Goal: Register for event/course

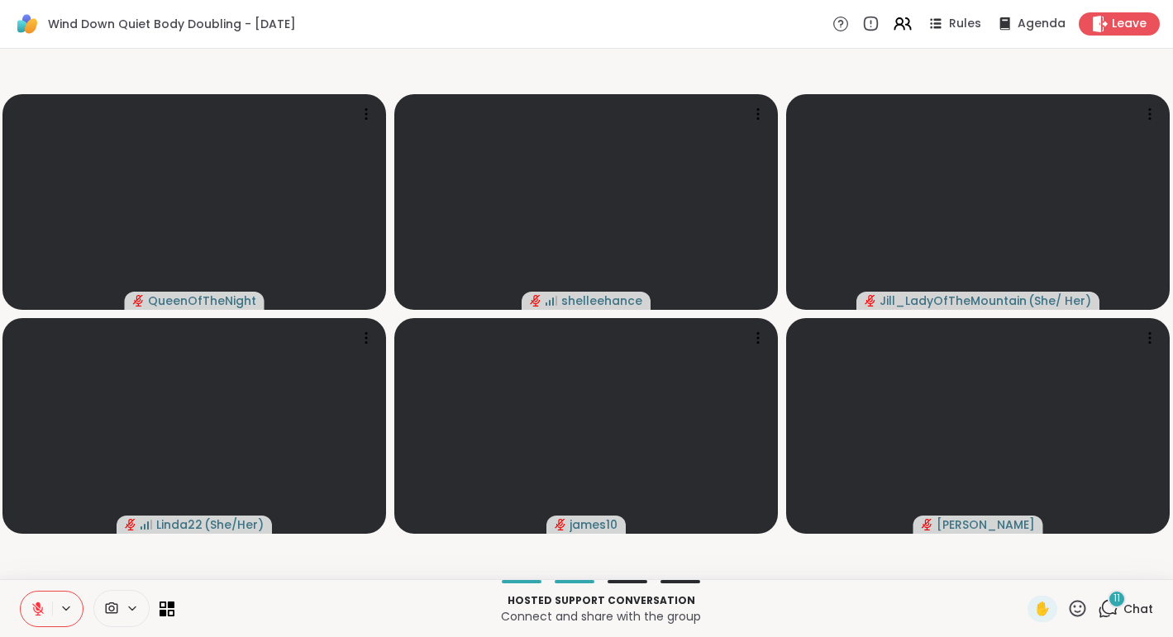
click at [1152, 608] on span "Chat" at bounding box center [1138, 609] width 30 height 17
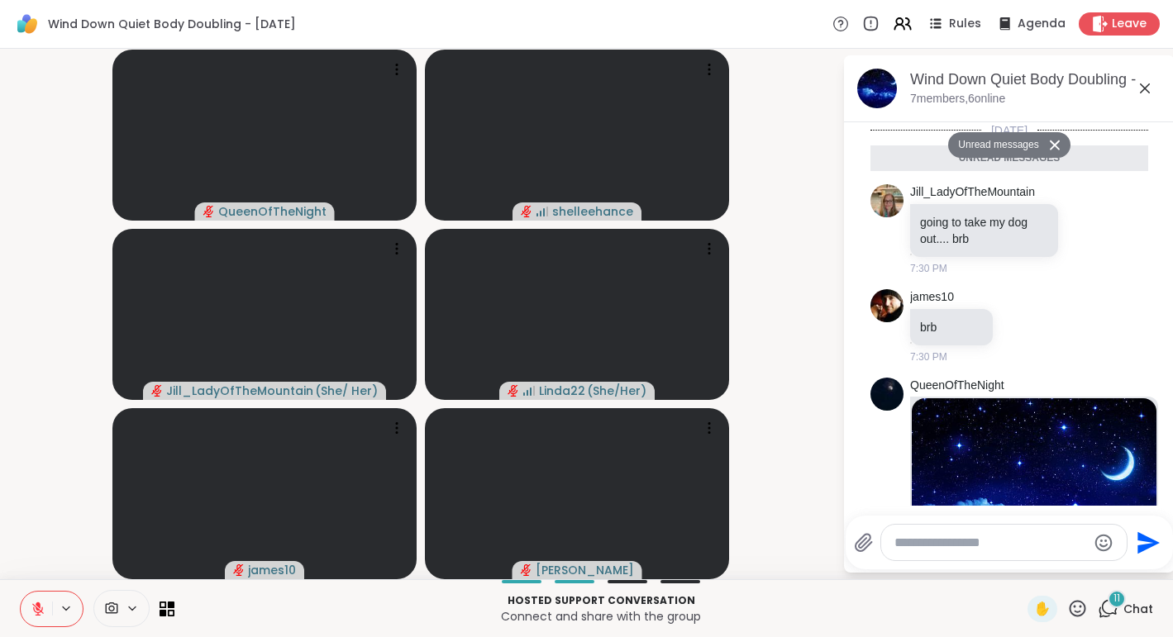
scroll to position [1402, 0]
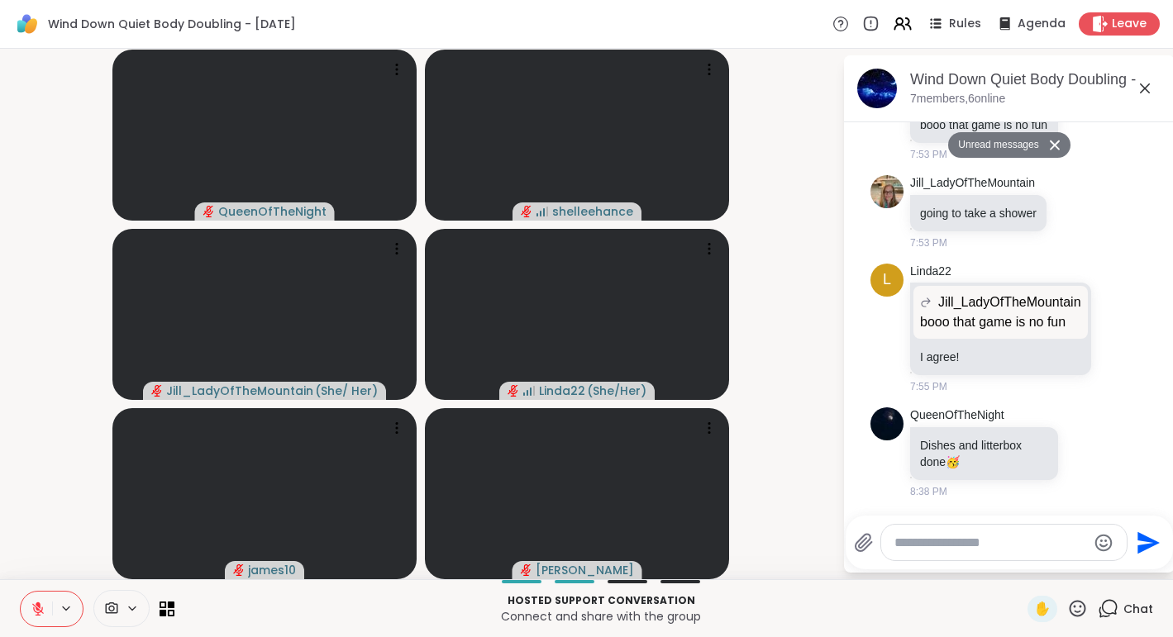
click at [1143, 83] on icon at bounding box center [1145, 89] width 20 height 20
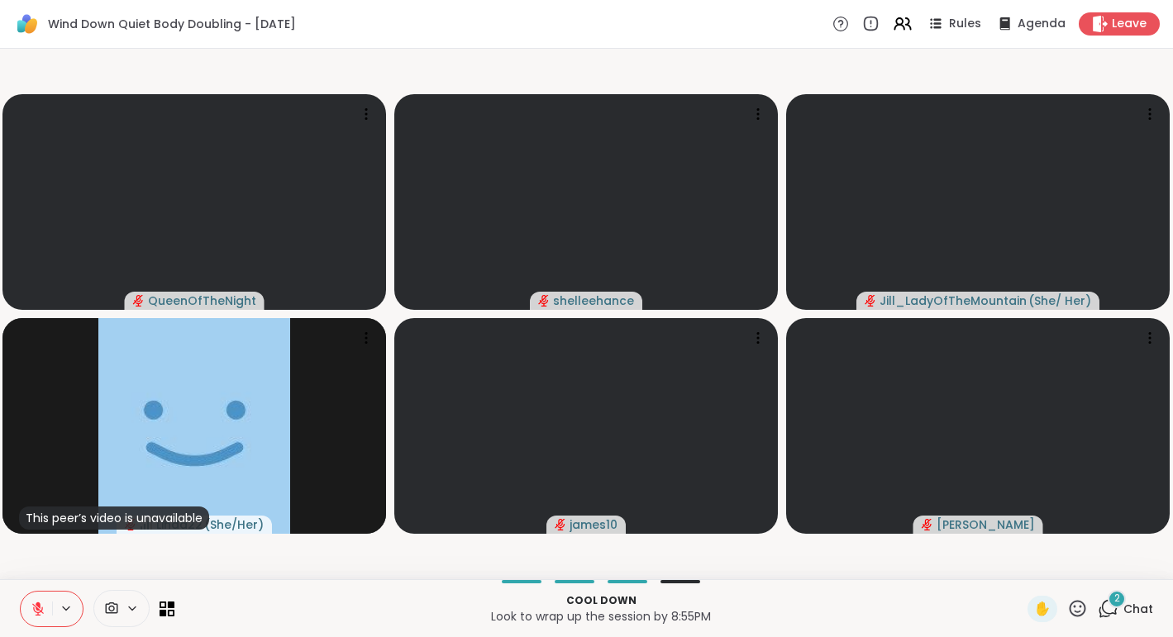
click at [1150, 609] on span "Chat" at bounding box center [1138, 609] width 30 height 17
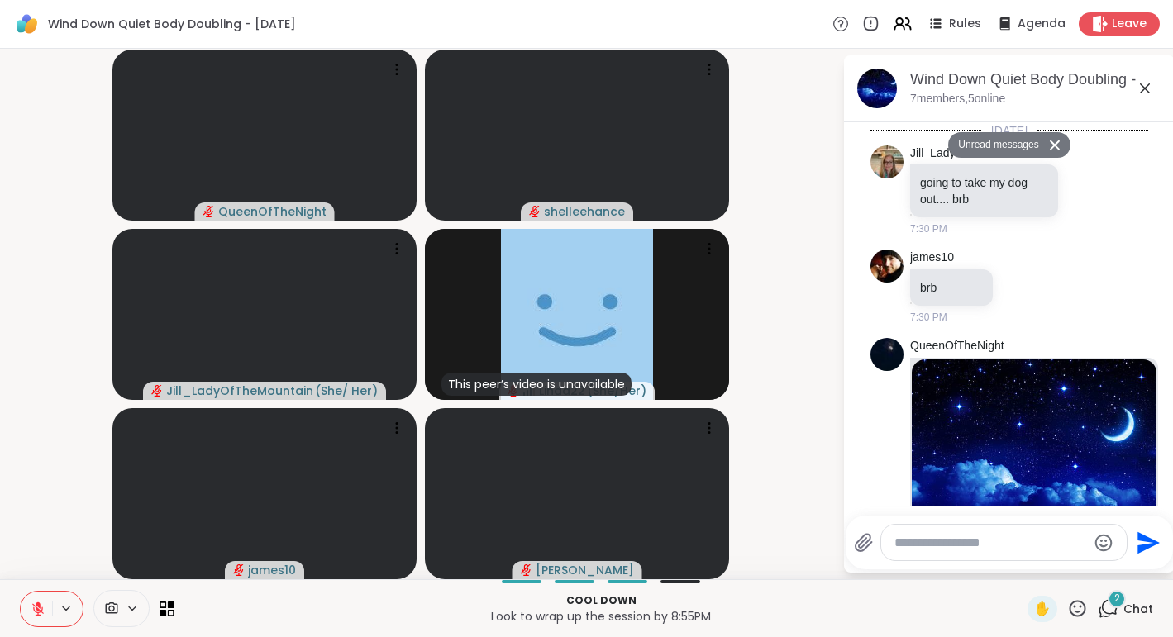
scroll to position [1995, 0]
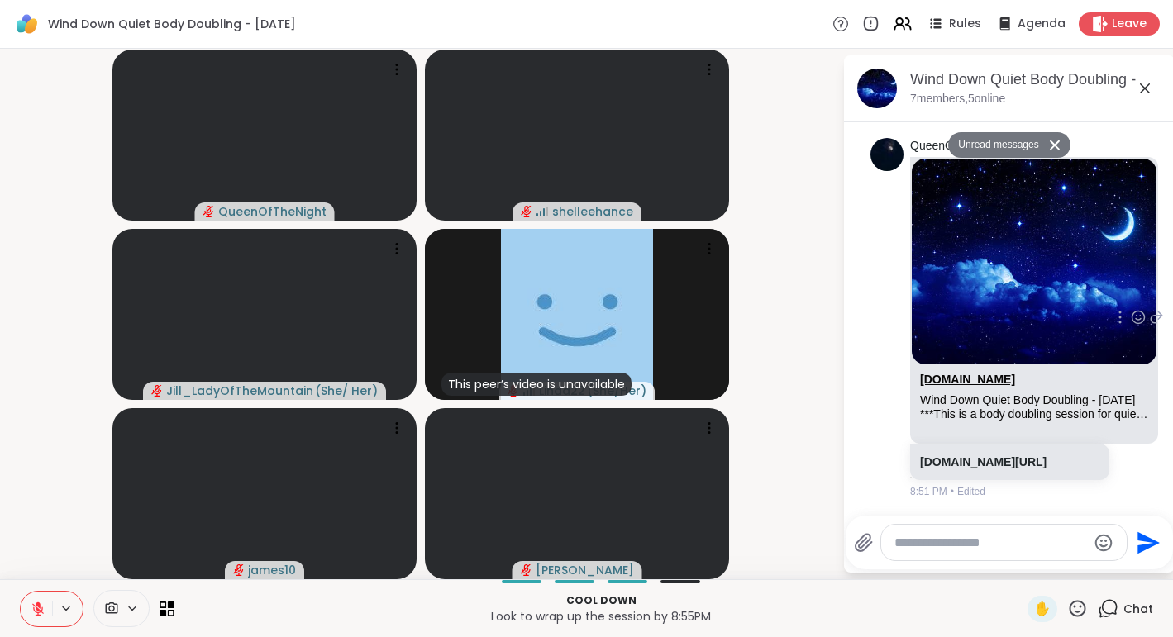
click at [968, 373] on link "[DOMAIN_NAME]" at bounding box center [967, 379] width 95 height 13
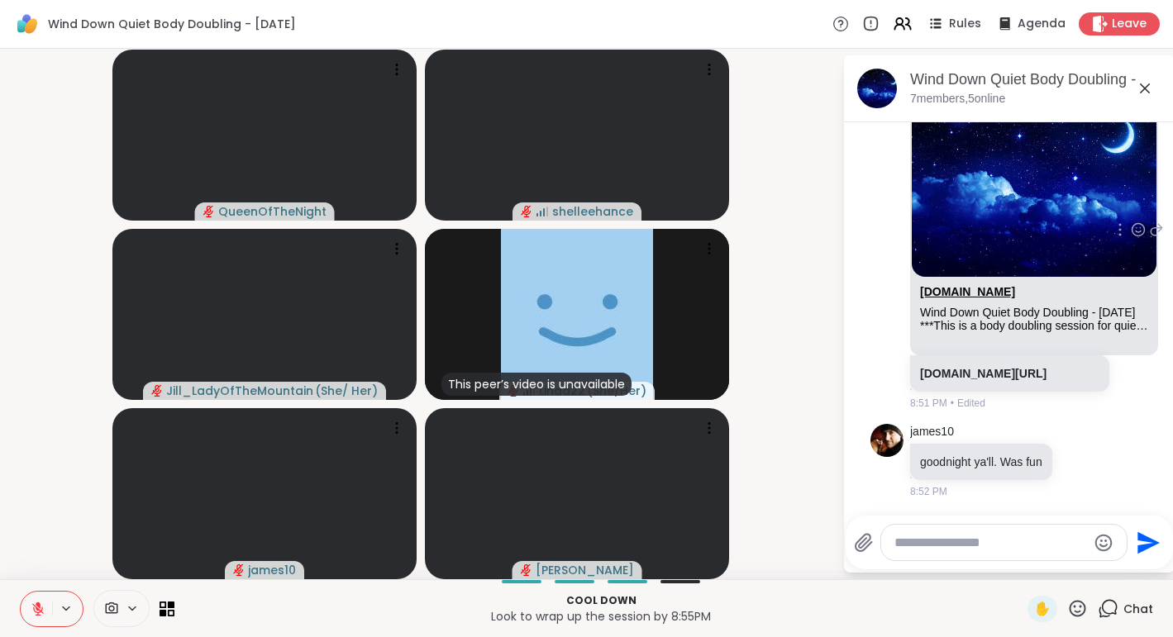
scroll to position [2044, 0]
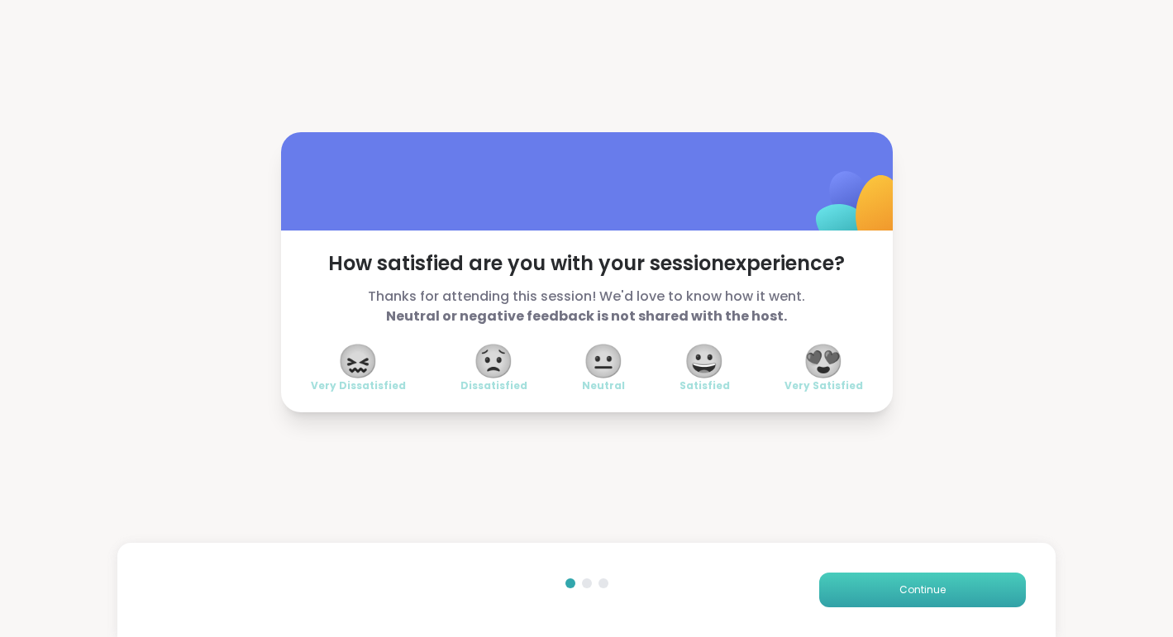
click at [923, 595] on span "Continue" at bounding box center [922, 590] width 46 height 15
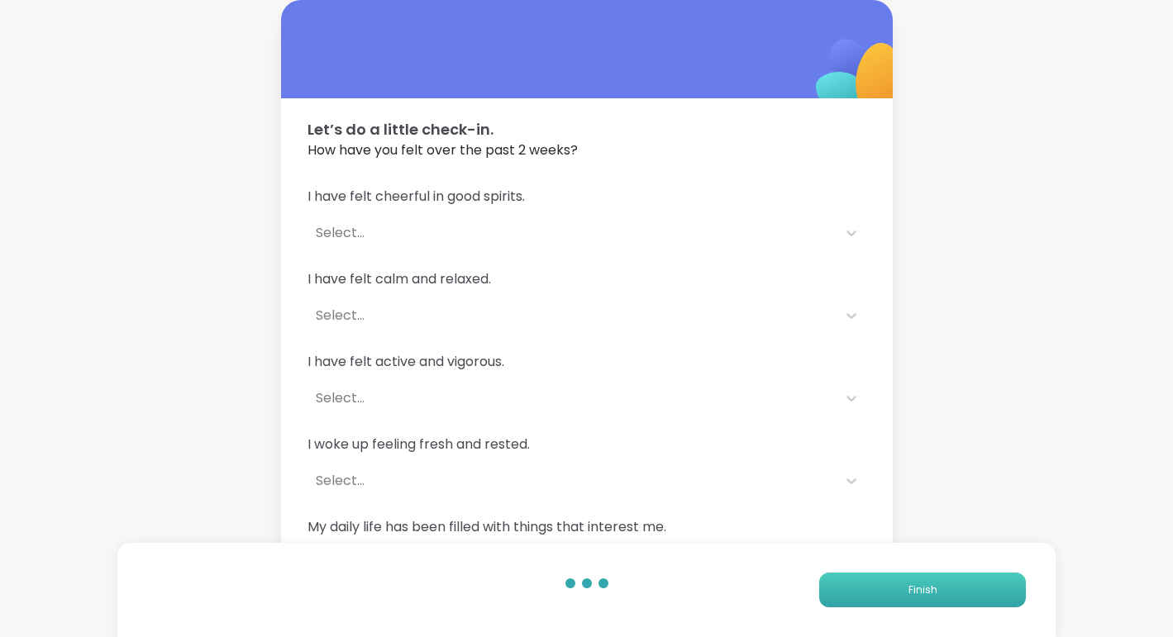
click at [923, 595] on span "Finish" at bounding box center [923, 590] width 29 height 15
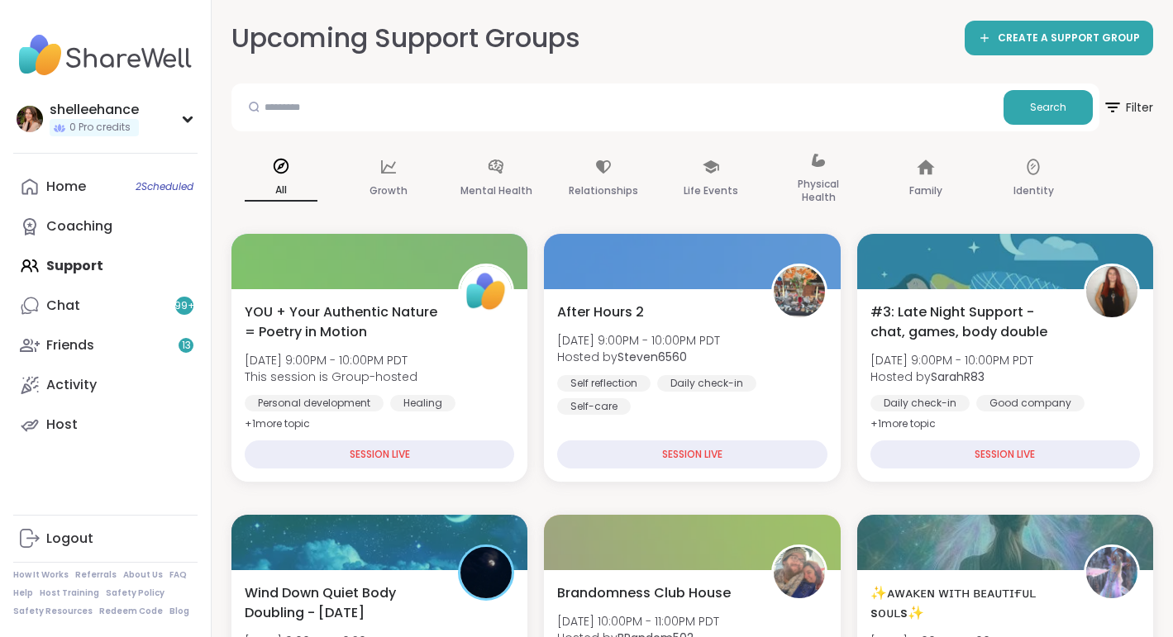
scroll to position [150, 0]
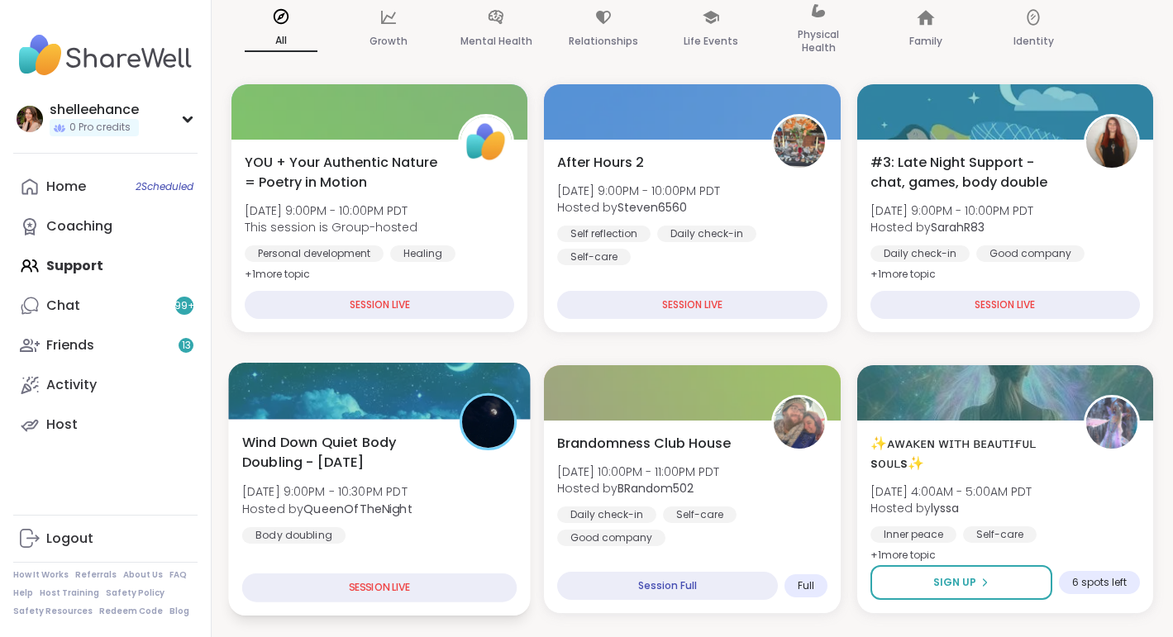
click at [485, 523] on div "Wind Down Quiet Body Doubling - [DATE] [DATE] 9:00PM - 10:30PM PDT Hosted by Qu…" at bounding box center [379, 488] width 275 height 112
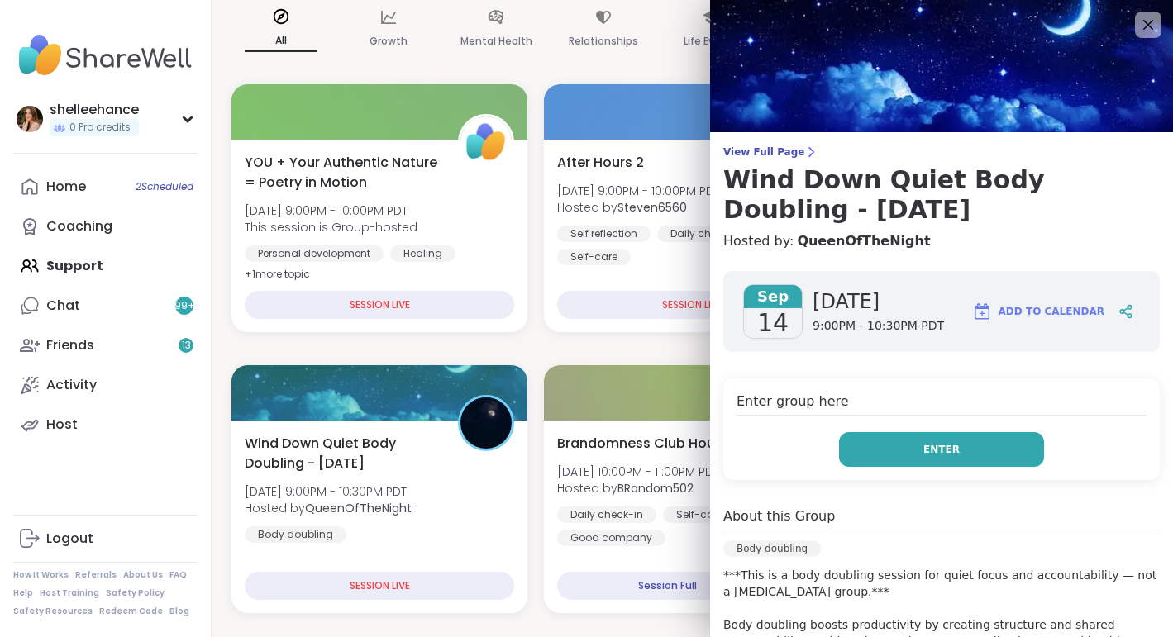
click at [896, 454] on button "Enter" at bounding box center [941, 449] width 205 height 35
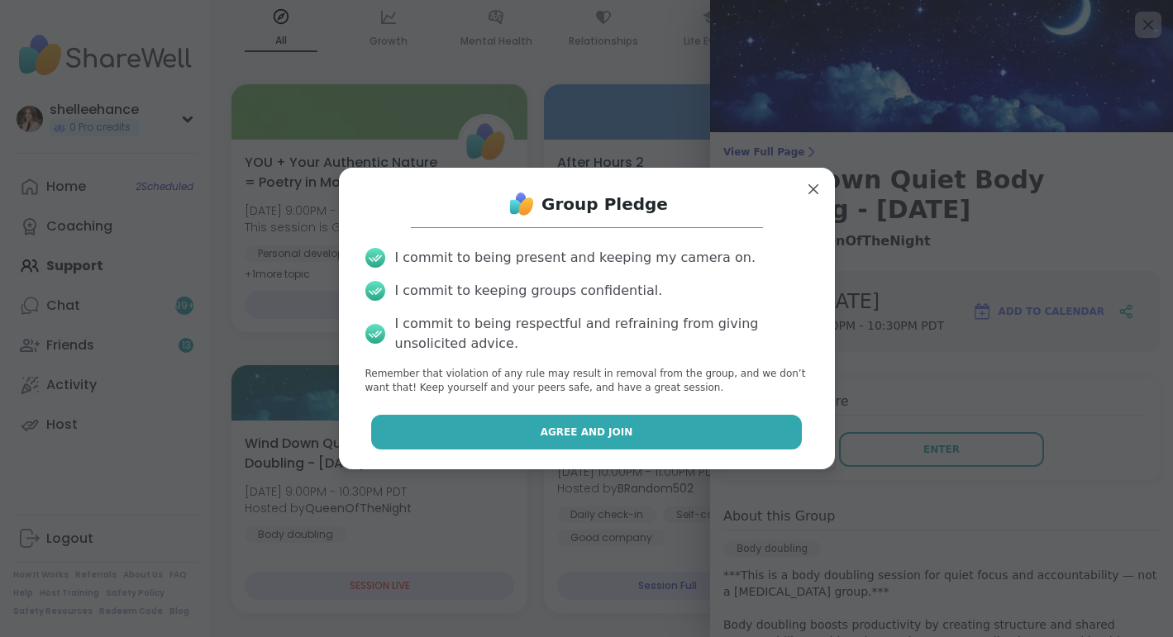
click at [485, 428] on button "Agree and Join" at bounding box center [586, 432] width 431 height 35
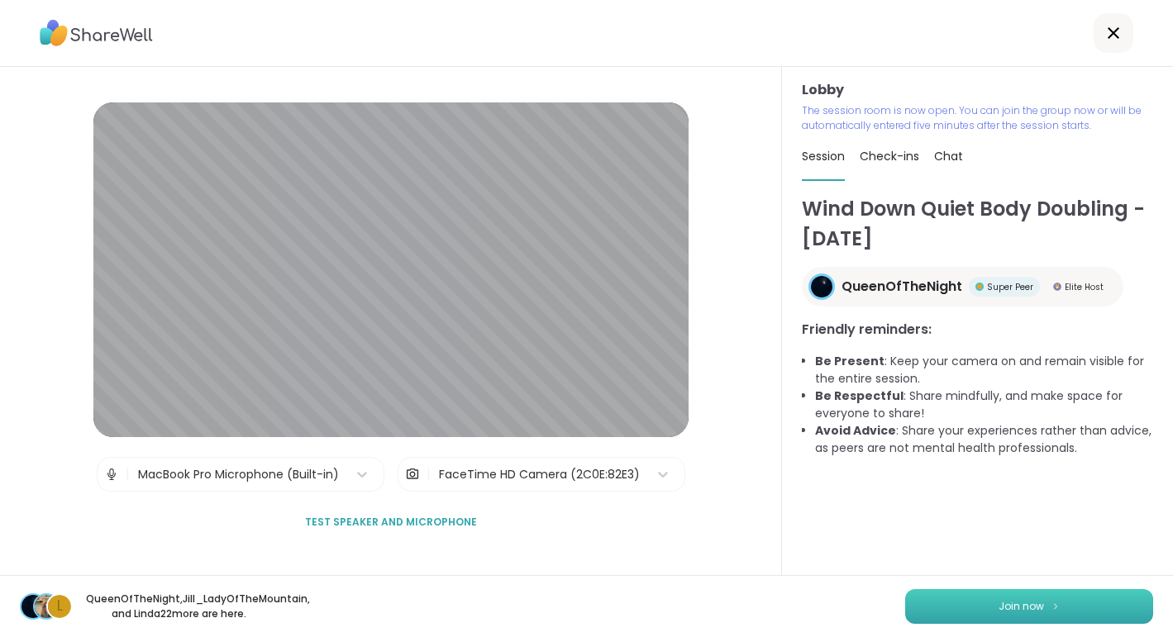
click at [1013, 615] on button "Join now" at bounding box center [1029, 606] width 248 height 35
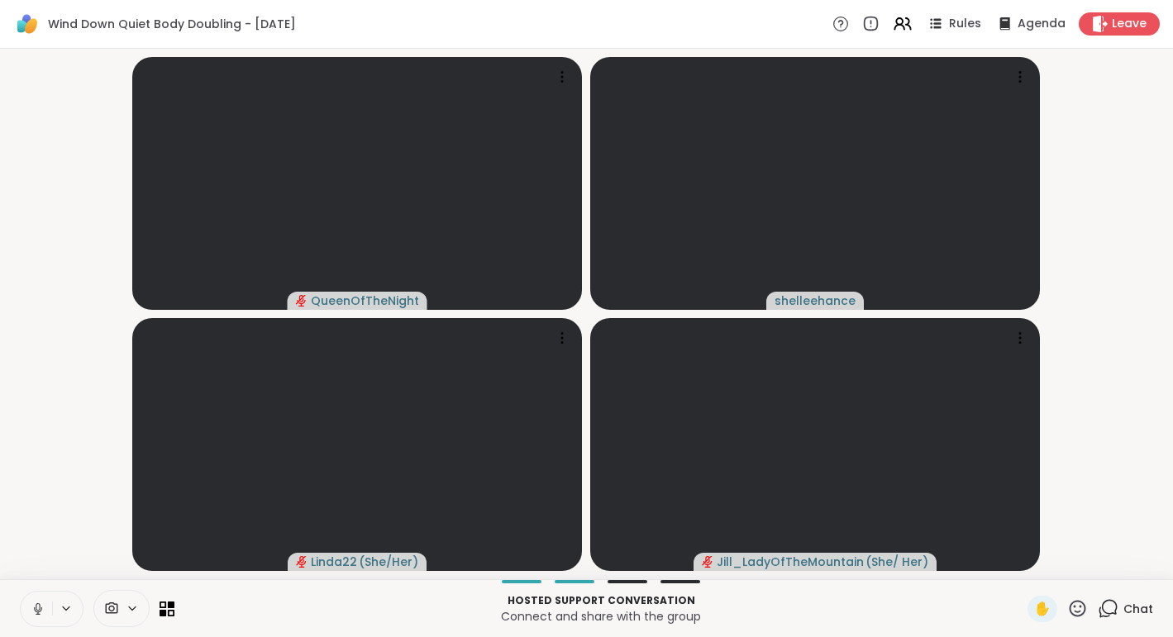
click at [31, 613] on icon at bounding box center [38, 609] width 15 height 15
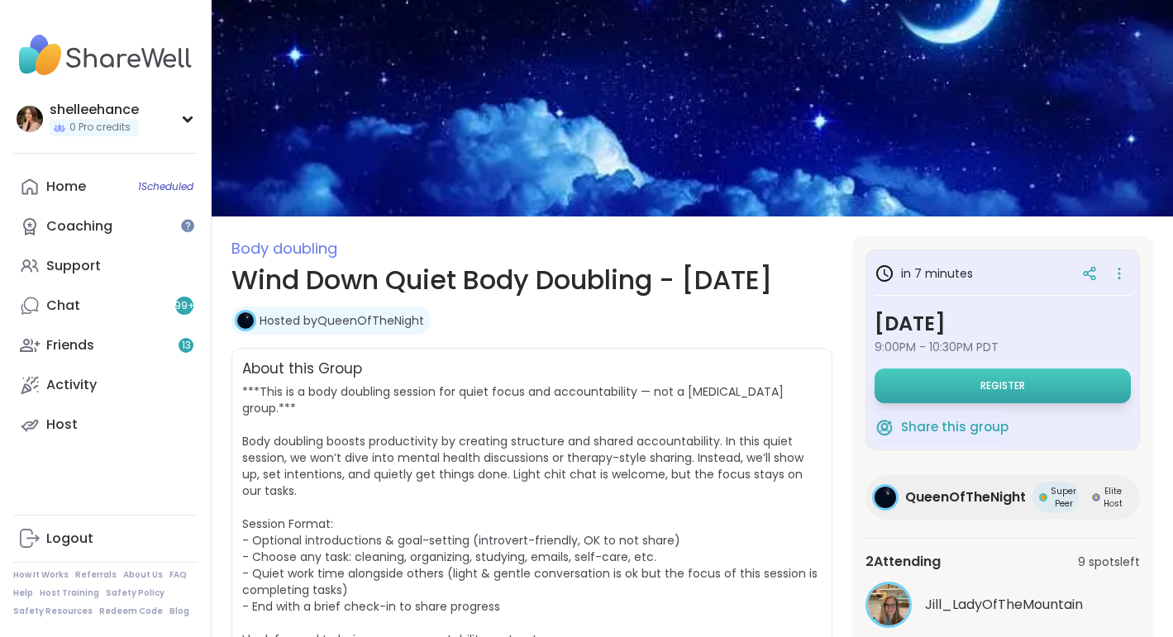
click at [997, 397] on button "Register" at bounding box center [1003, 386] width 256 height 35
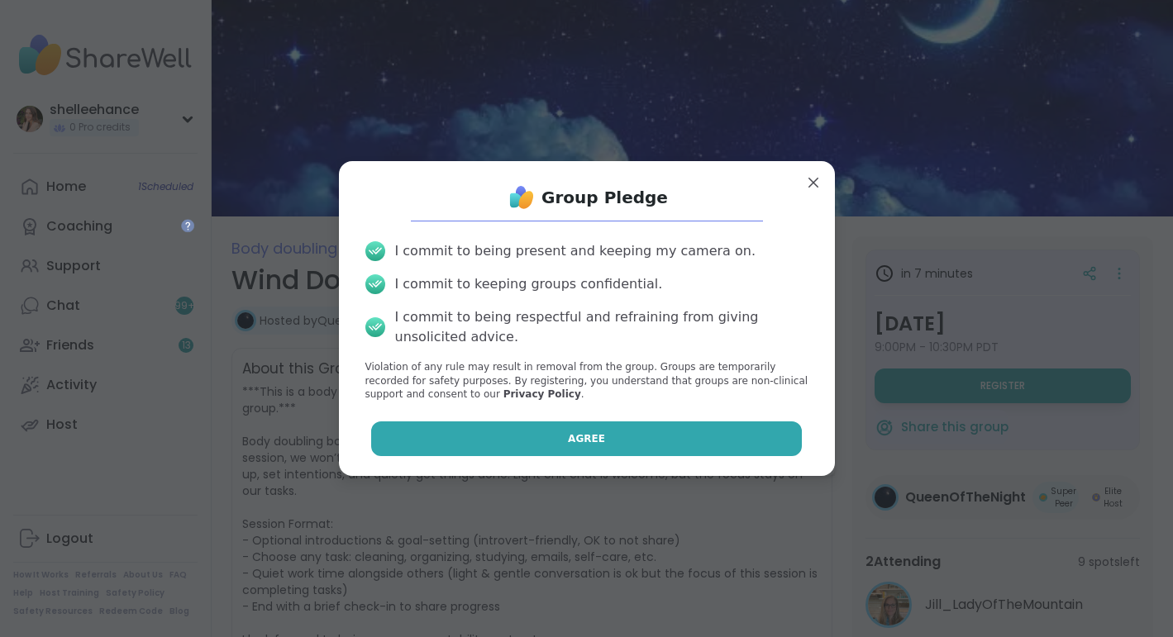
click at [546, 441] on button "Agree" at bounding box center [586, 439] width 431 height 35
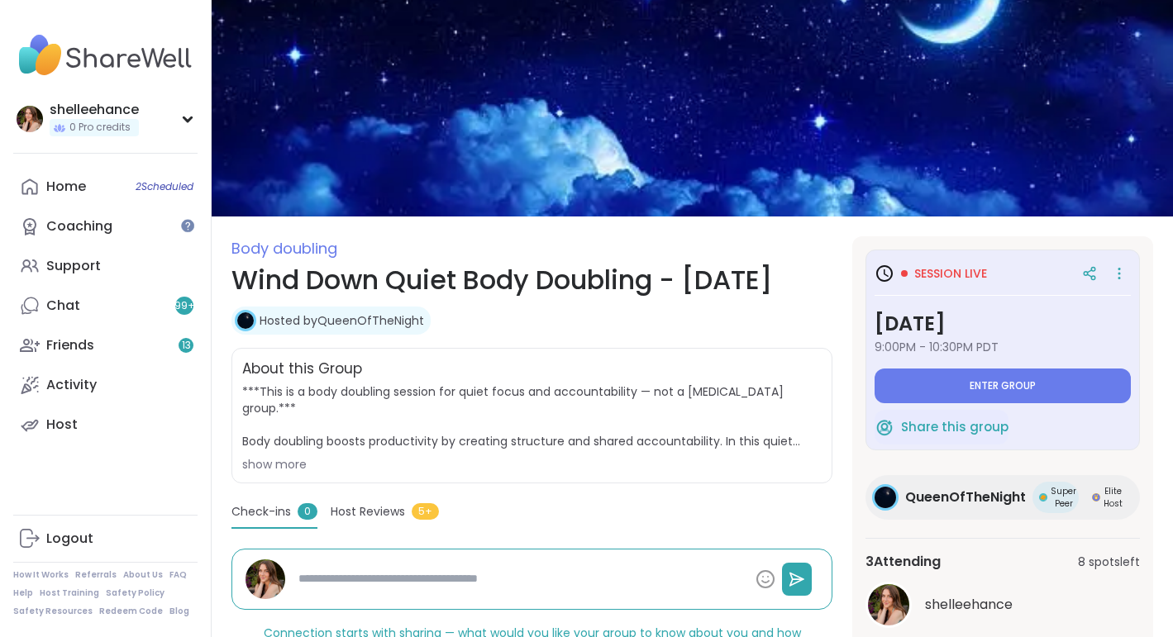
type textarea "*"
